Goal: Information Seeking & Learning: Understand process/instructions

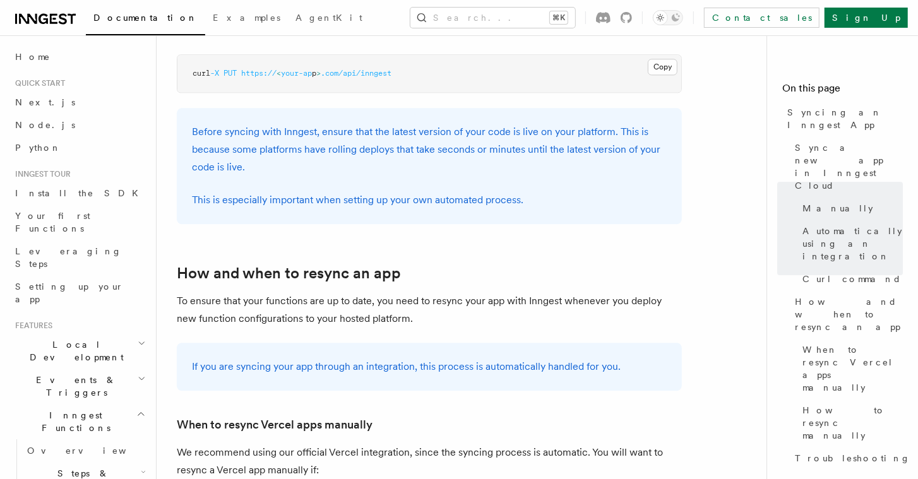
scroll to position [2046, 0]
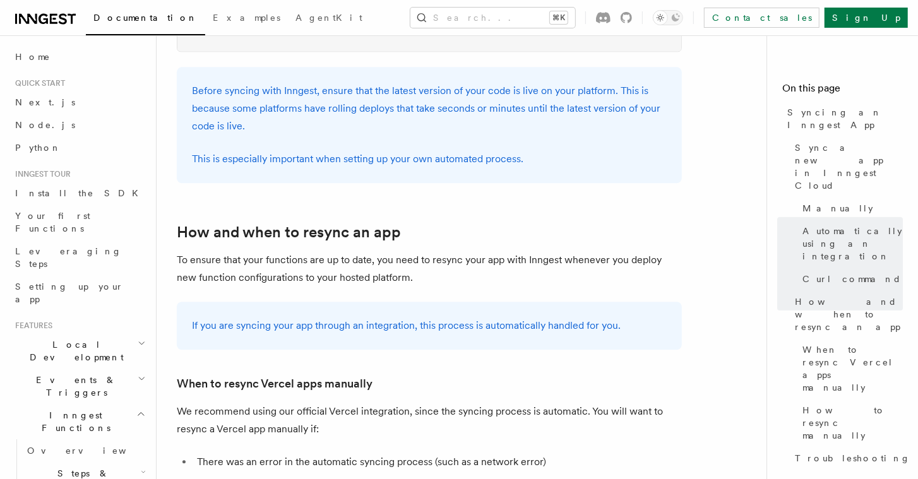
click at [95, 333] on h2 "Local Development" at bounding box center [79, 350] width 138 height 35
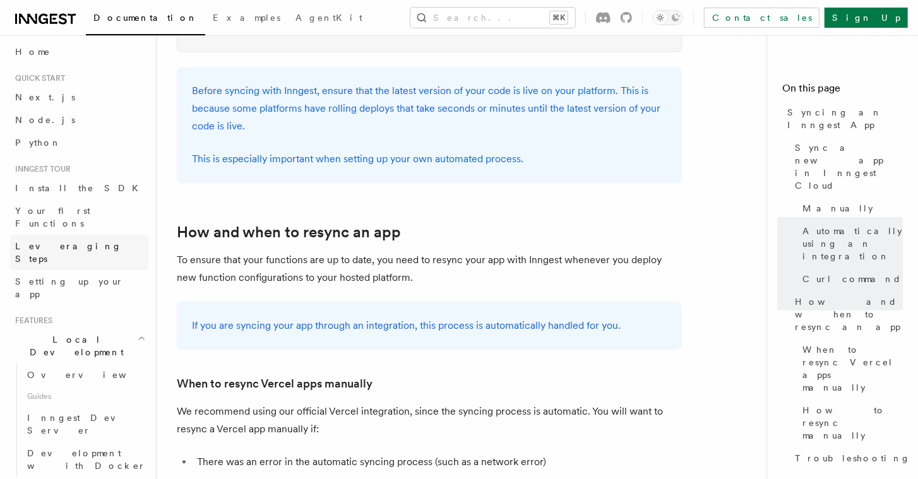
scroll to position [0, 0]
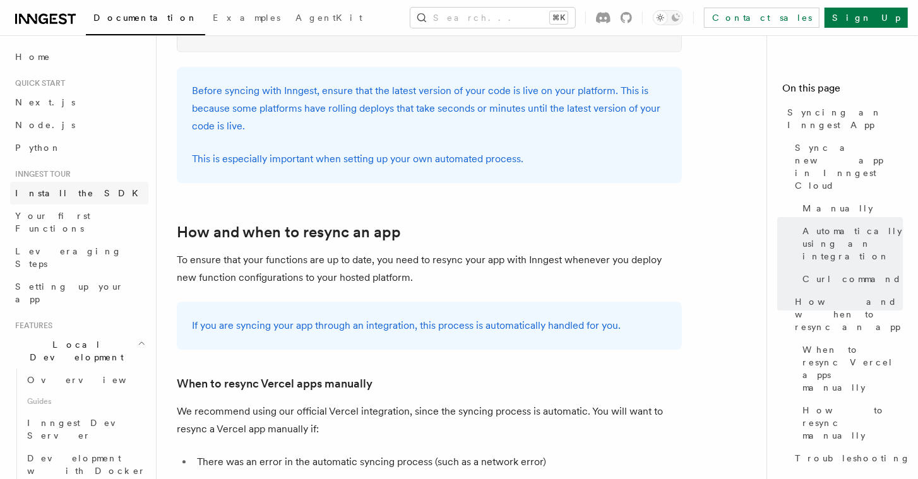
click at [68, 196] on span "Install the SDK" at bounding box center [80, 193] width 131 height 10
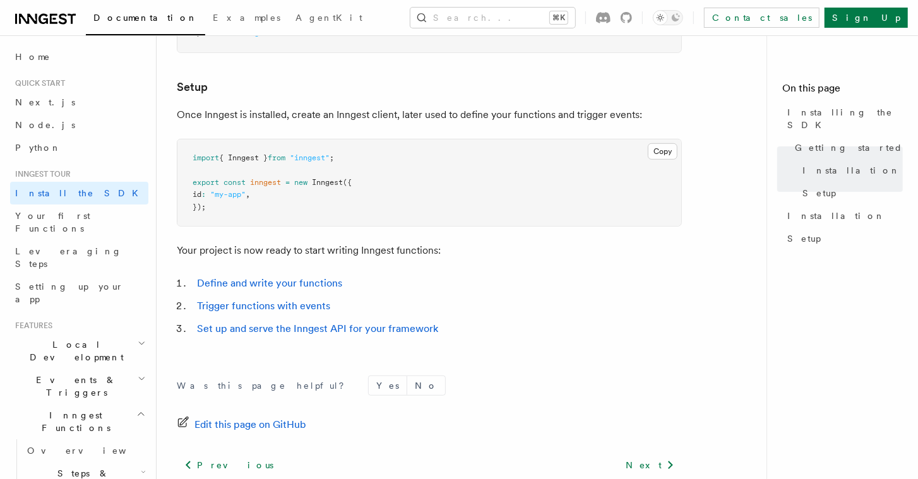
scroll to position [569, 0]
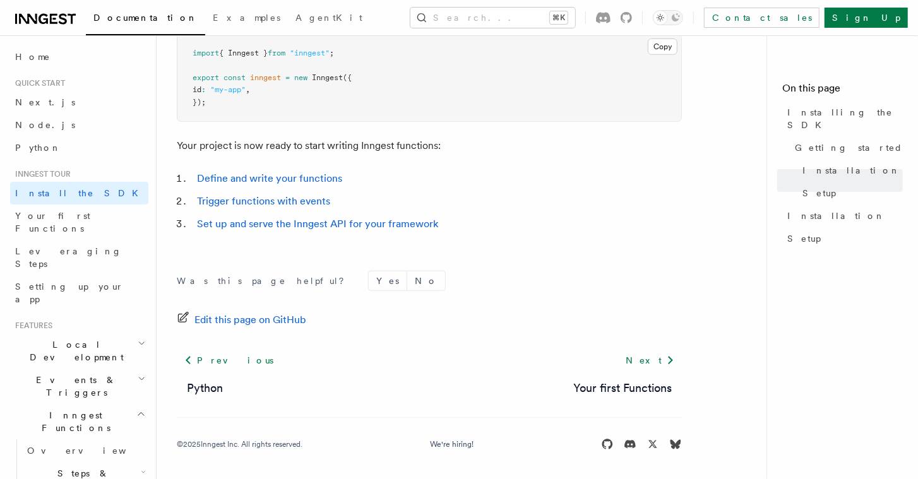
click at [345, 215] on li "Set up and serve the Inngest API for your framework" at bounding box center [437, 224] width 488 height 18
click at [374, 228] on link "Set up and serve the Inngest API for your framework" at bounding box center [317, 224] width 241 height 12
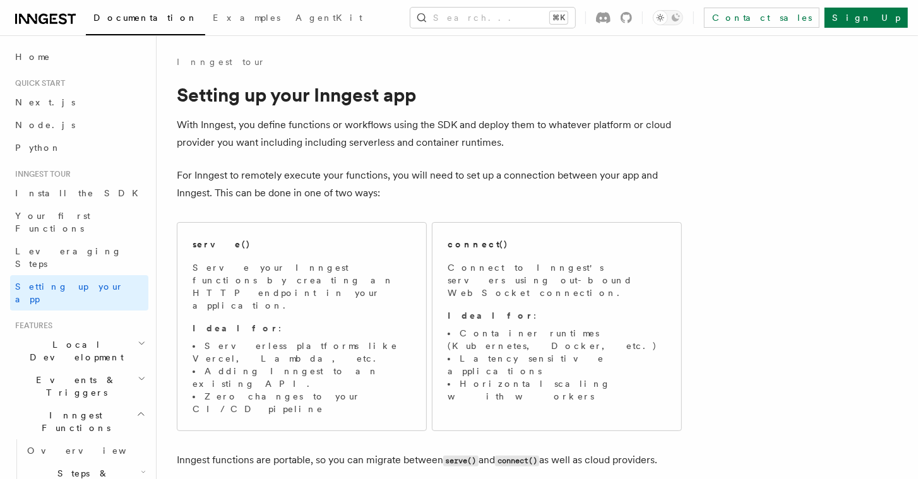
click at [377, 221] on div "serve() Serve your Inngest functions by creating an HTTP endpoint in your appli…" at bounding box center [429, 326] width 505 height 219
click at [357, 242] on div "serve()" at bounding box center [301, 244] width 218 height 13
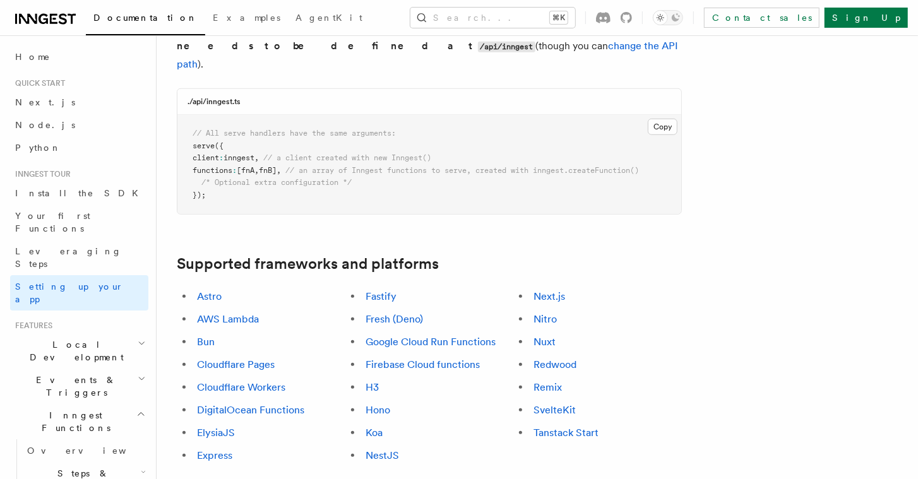
scroll to position [581, 0]
click at [553, 289] on link "Next.js" at bounding box center [549, 295] width 32 height 12
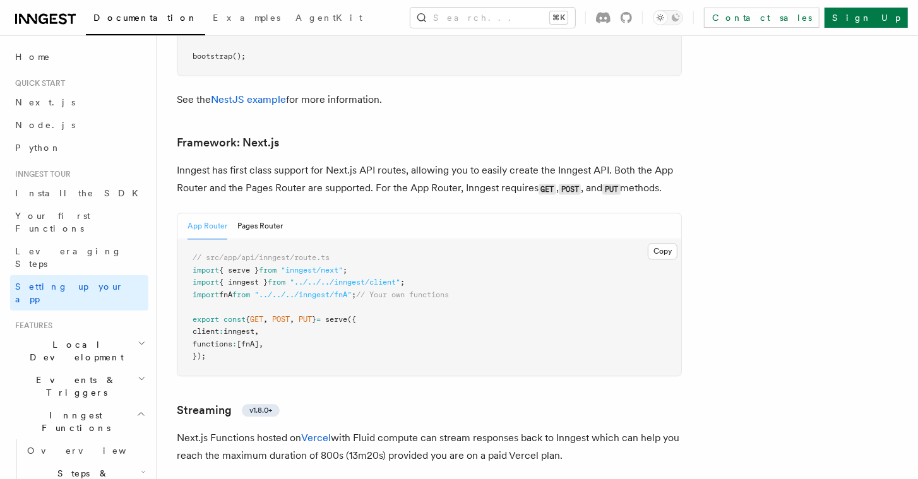
scroll to position [8201, 0]
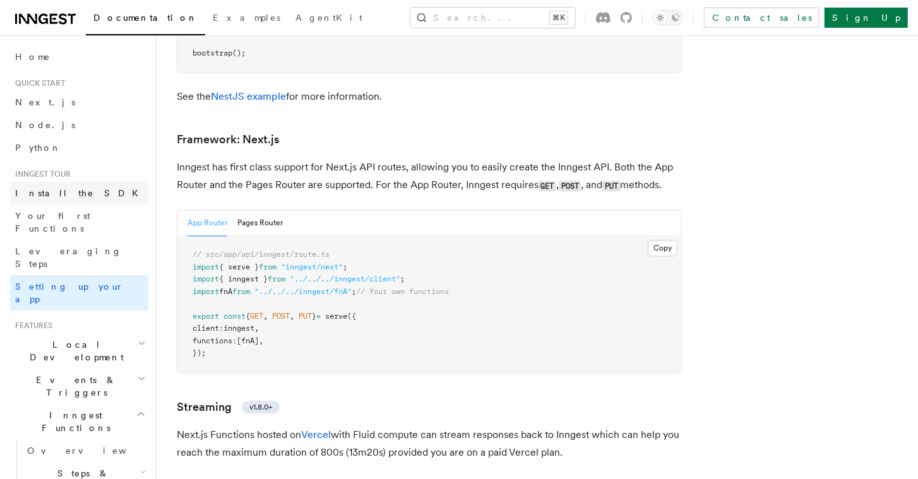
click at [62, 195] on span "Install the SDK" at bounding box center [80, 193] width 131 height 10
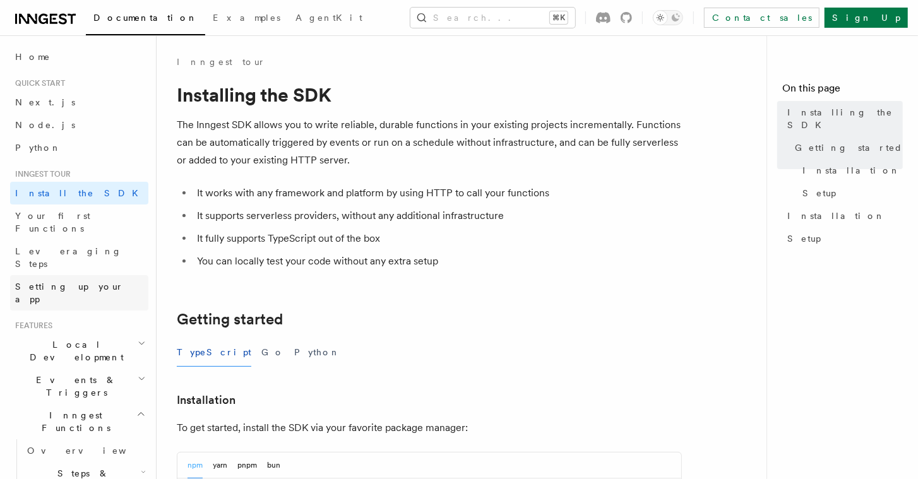
click at [66, 281] on span "Setting up your app" at bounding box center [69, 292] width 109 height 23
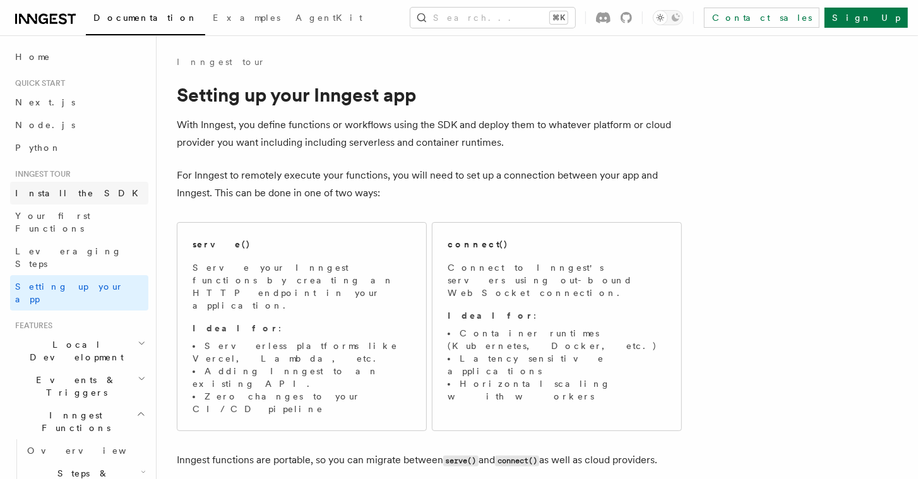
click at [79, 196] on link "Install the SDK" at bounding box center [79, 193] width 138 height 23
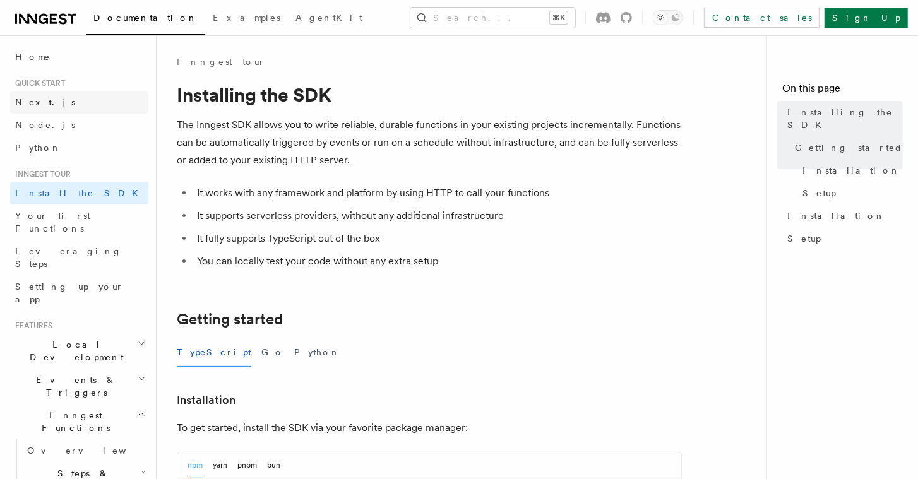
click at [64, 103] on link "Next.js" at bounding box center [79, 102] width 138 height 23
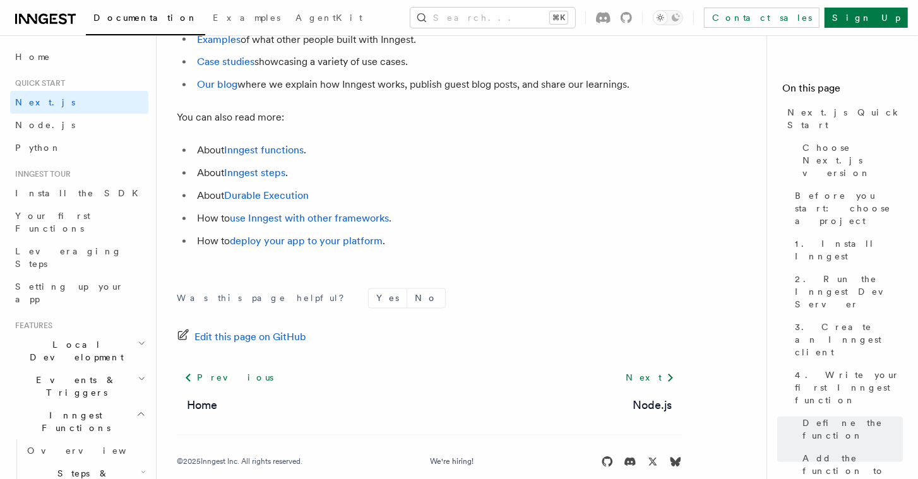
scroll to position [8018, 0]
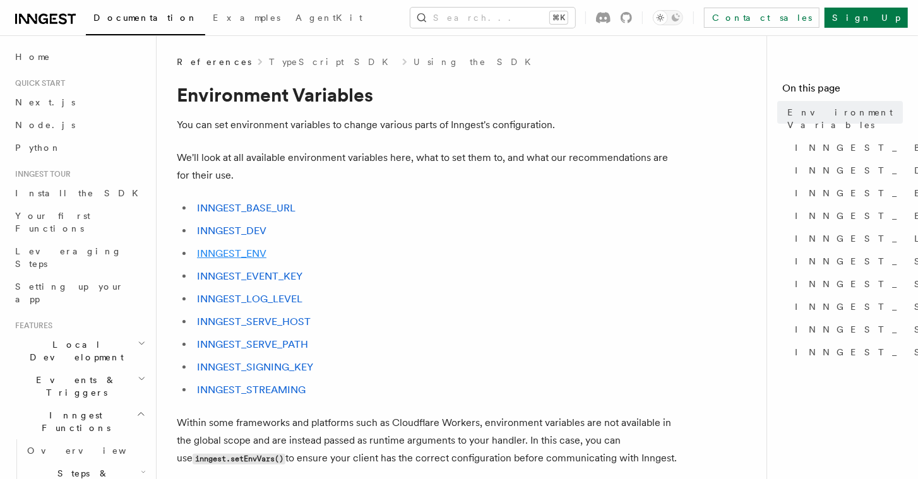
click at [253, 251] on link "INNGEST_ENV" at bounding box center [231, 253] width 69 height 12
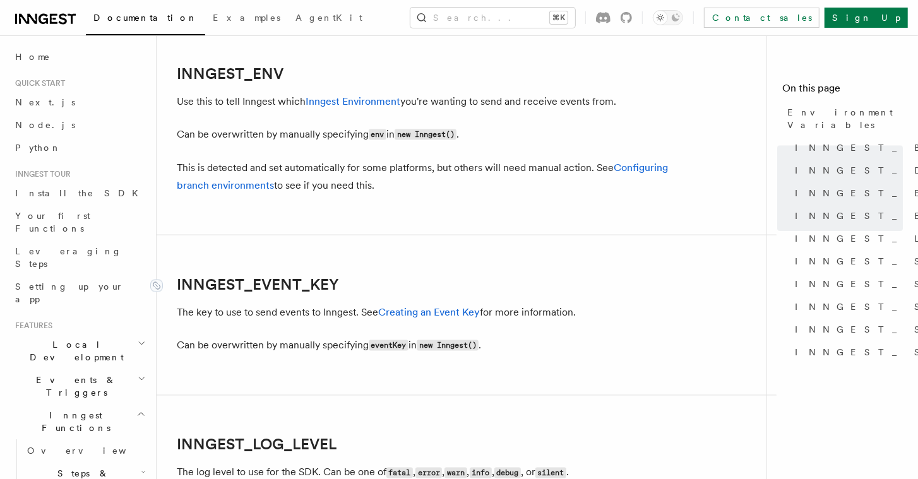
scroll to position [1226, 0]
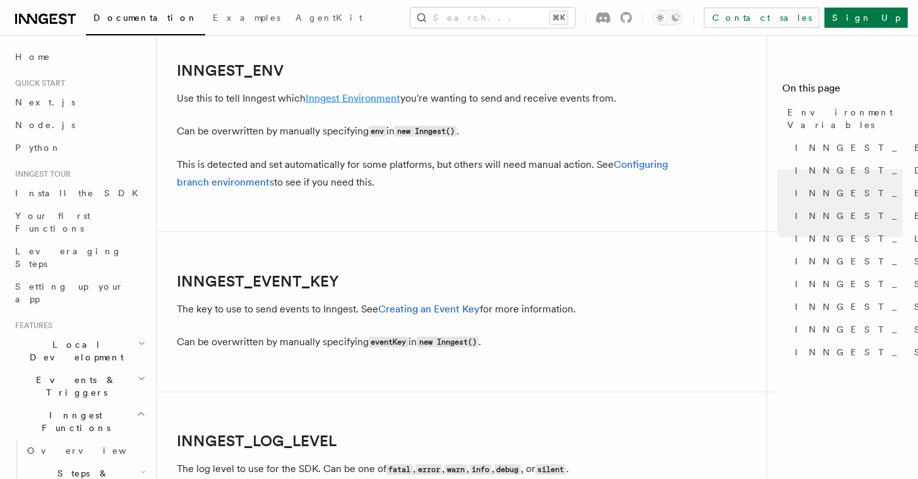
click at [374, 98] on link "Inngest Environment" at bounding box center [352, 98] width 95 height 12
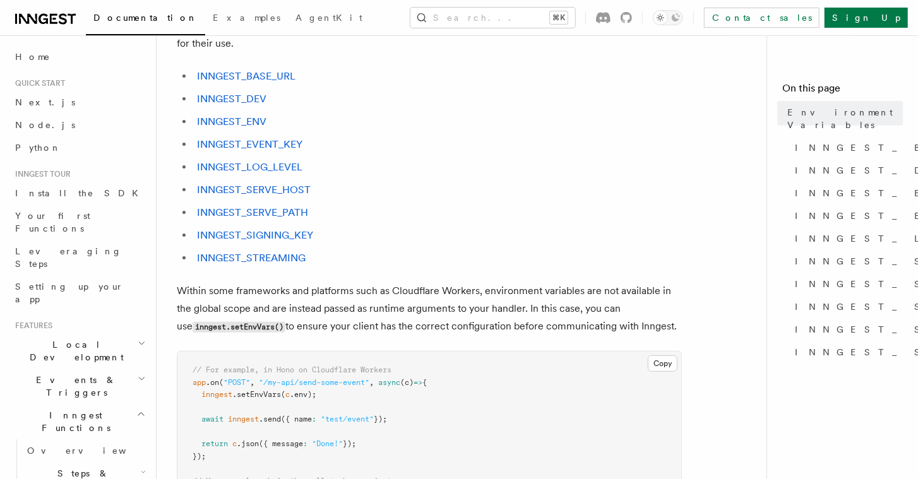
scroll to position [86, 0]
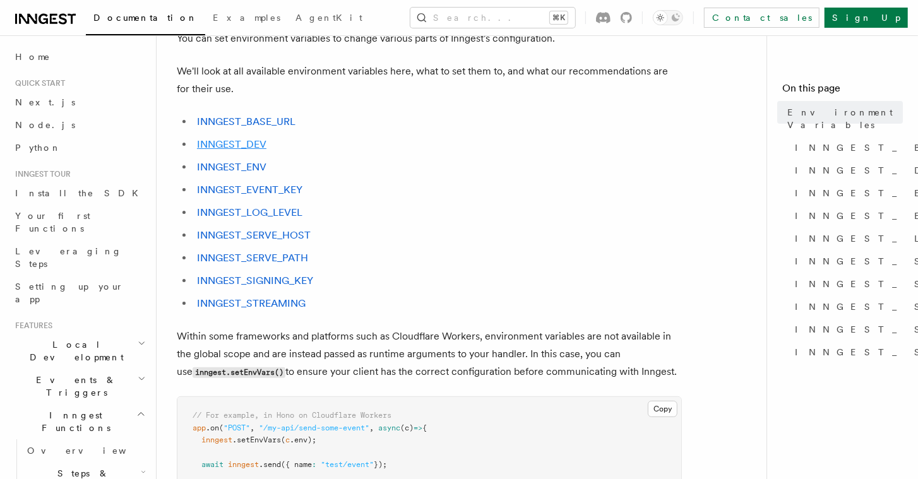
click at [254, 144] on link "INNGEST_DEV" at bounding box center [231, 144] width 69 height 12
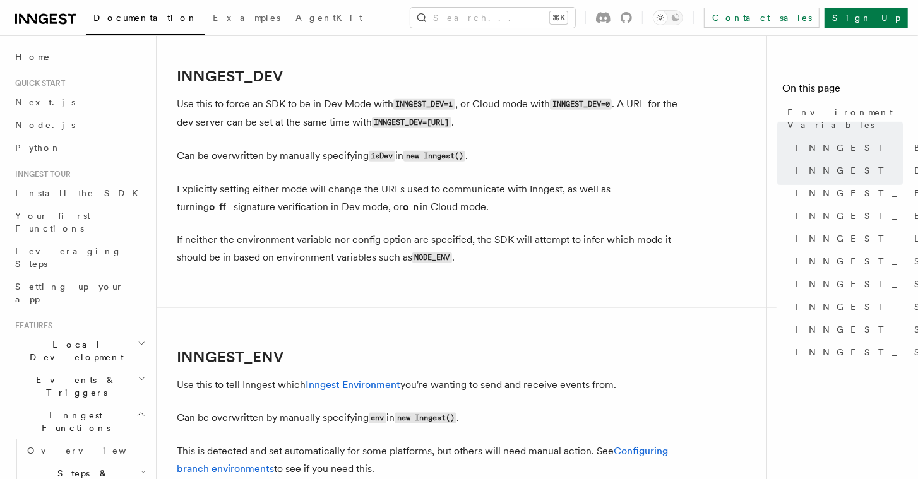
scroll to position [945, 0]
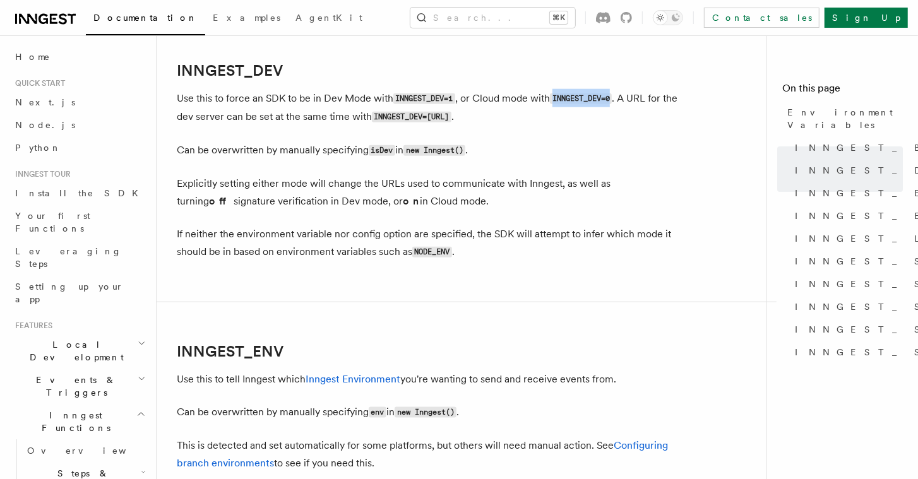
drag, startPoint x: 615, startPoint y: 97, endPoint x: 558, endPoint y: 104, distance: 57.8
click at [558, 104] on p "Use this to force an SDK to be in Dev Mode with INNGEST_DEV=1 , or Cloud mode w…" at bounding box center [429, 108] width 505 height 37
copy code "INNGEST_DEV=0"
